Goal: Transaction & Acquisition: Book appointment/travel/reservation

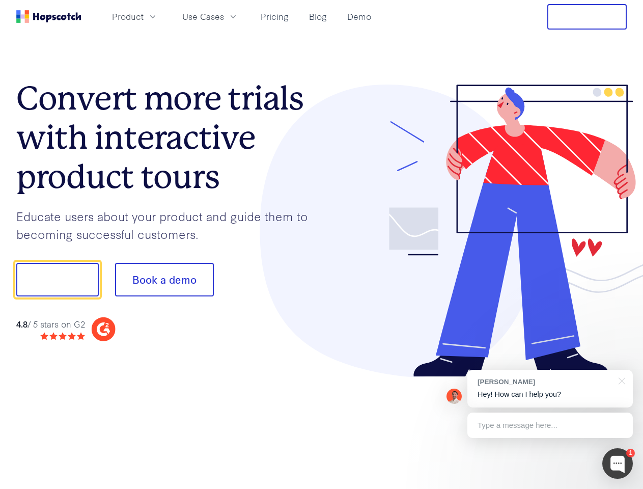
click at [322, 244] on div at bounding box center [475, 231] width 306 height 293
click at [144, 16] on span "Product" at bounding box center [128, 16] width 32 height 13
click at [224, 16] on span "Use Cases" at bounding box center [203, 16] width 42 height 13
click at [587, 17] on button "Free Trial" at bounding box center [587, 16] width 79 height 25
click at [57, 280] on button "Show me!" at bounding box center [57, 280] width 83 height 34
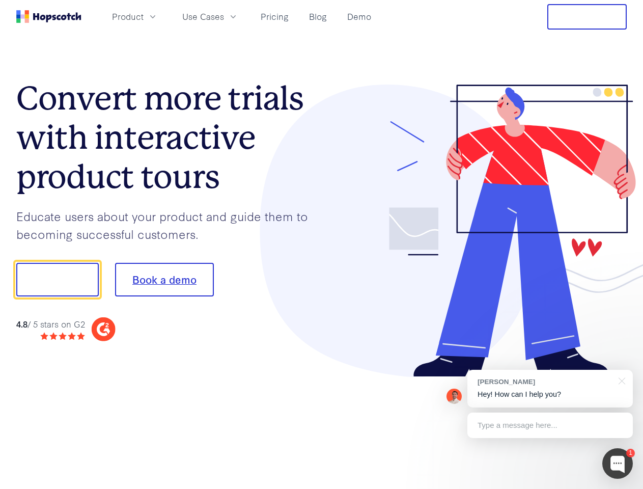
click at [164, 280] on button "Book a demo" at bounding box center [164, 280] width 99 height 34
click at [618, 463] on div at bounding box center [618, 463] width 31 height 31
click at [550, 389] on div "[PERSON_NAME] Hey! How can I help you?" at bounding box center [551, 389] width 166 height 38
click at [620, 380] on div at bounding box center [537, 278] width 191 height 340
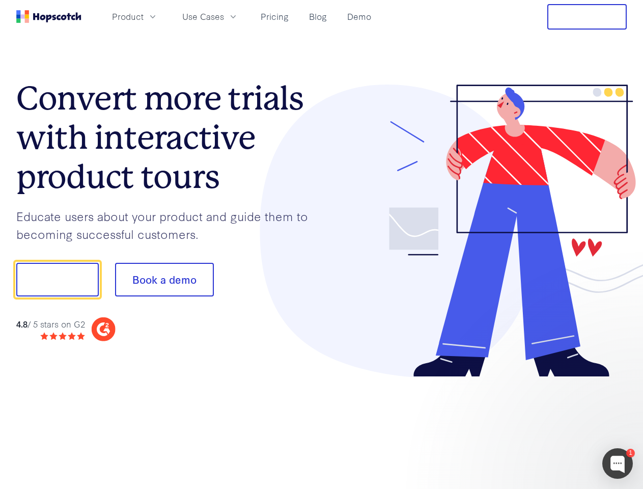
click at [550, 425] on div at bounding box center [537, 278] width 191 height 340
